Goal: Information Seeking & Learning: Learn about a topic

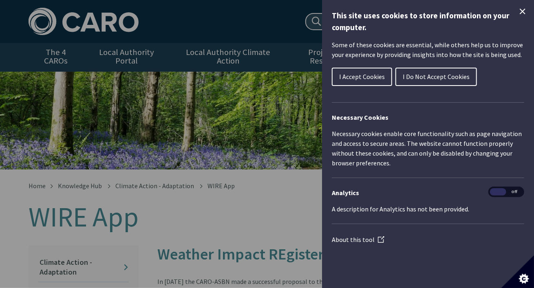
click at [523, 9] on icon "Close Cookie Control" at bounding box center [522, 12] width 10 height 10
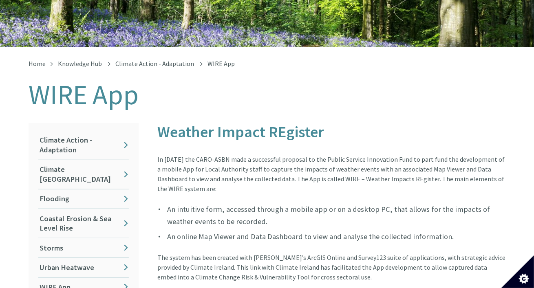
scroll to position [203, 0]
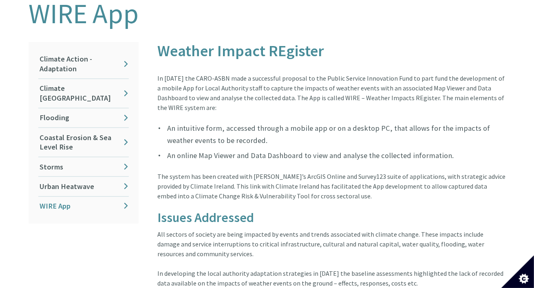
click at [62, 197] on link "WIRE App" at bounding box center [83, 206] width 90 height 19
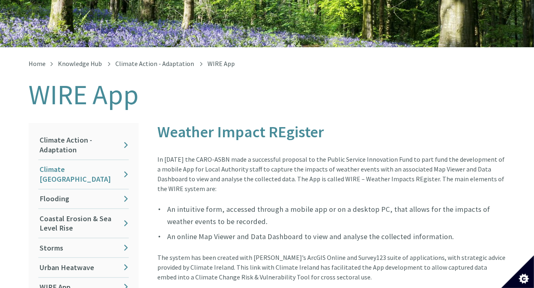
scroll to position [163, 0]
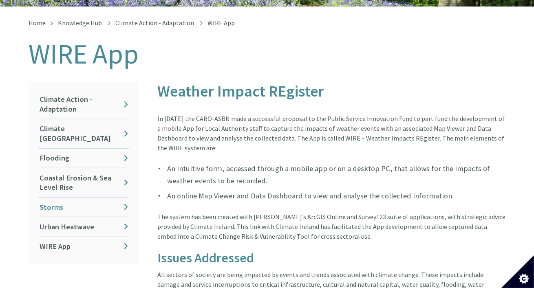
click at [54, 198] on link "Storms" at bounding box center [83, 207] width 90 height 19
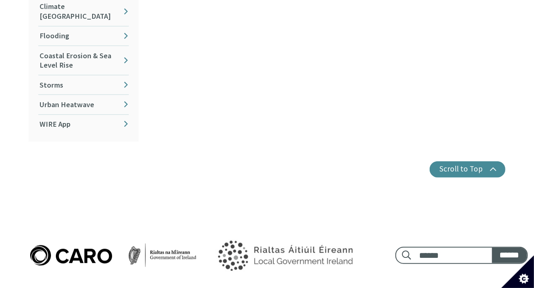
scroll to position [81, 0]
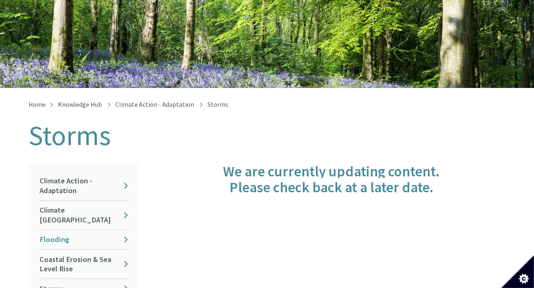
click at [57, 230] on link "Flooding" at bounding box center [83, 239] width 90 height 19
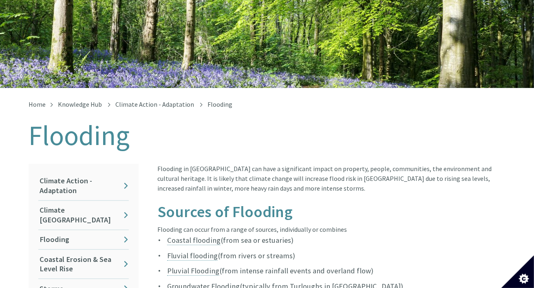
scroll to position [163, 0]
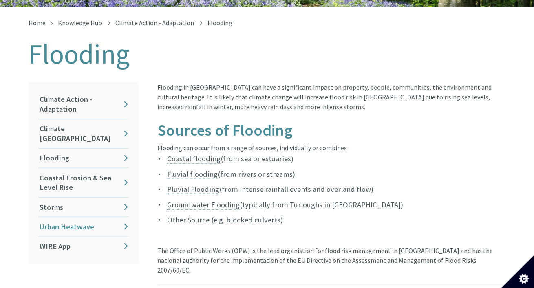
click at [63, 217] on link "Urban Heatwave" at bounding box center [83, 226] width 90 height 19
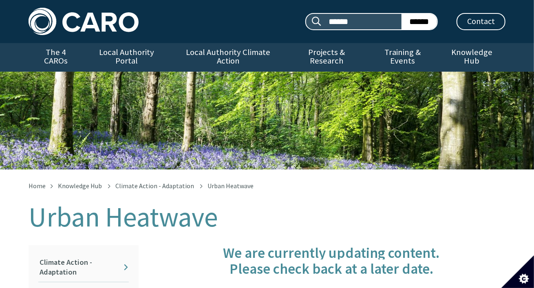
scroll to position [122, 0]
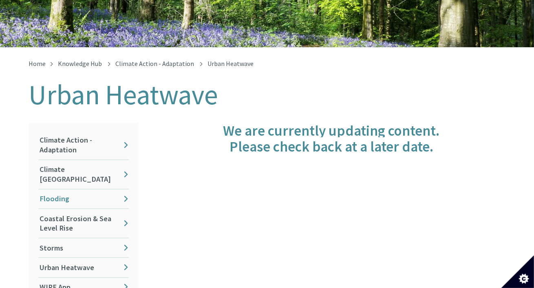
click at [66, 189] on link "Flooding" at bounding box center [83, 198] width 90 height 19
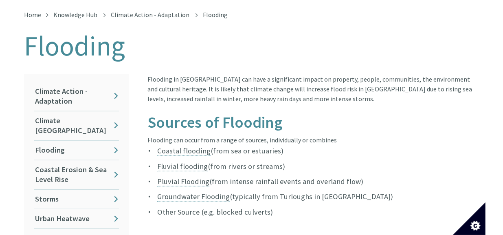
scroll to position [163, 0]
